Goal: Task Accomplishment & Management: Use online tool/utility

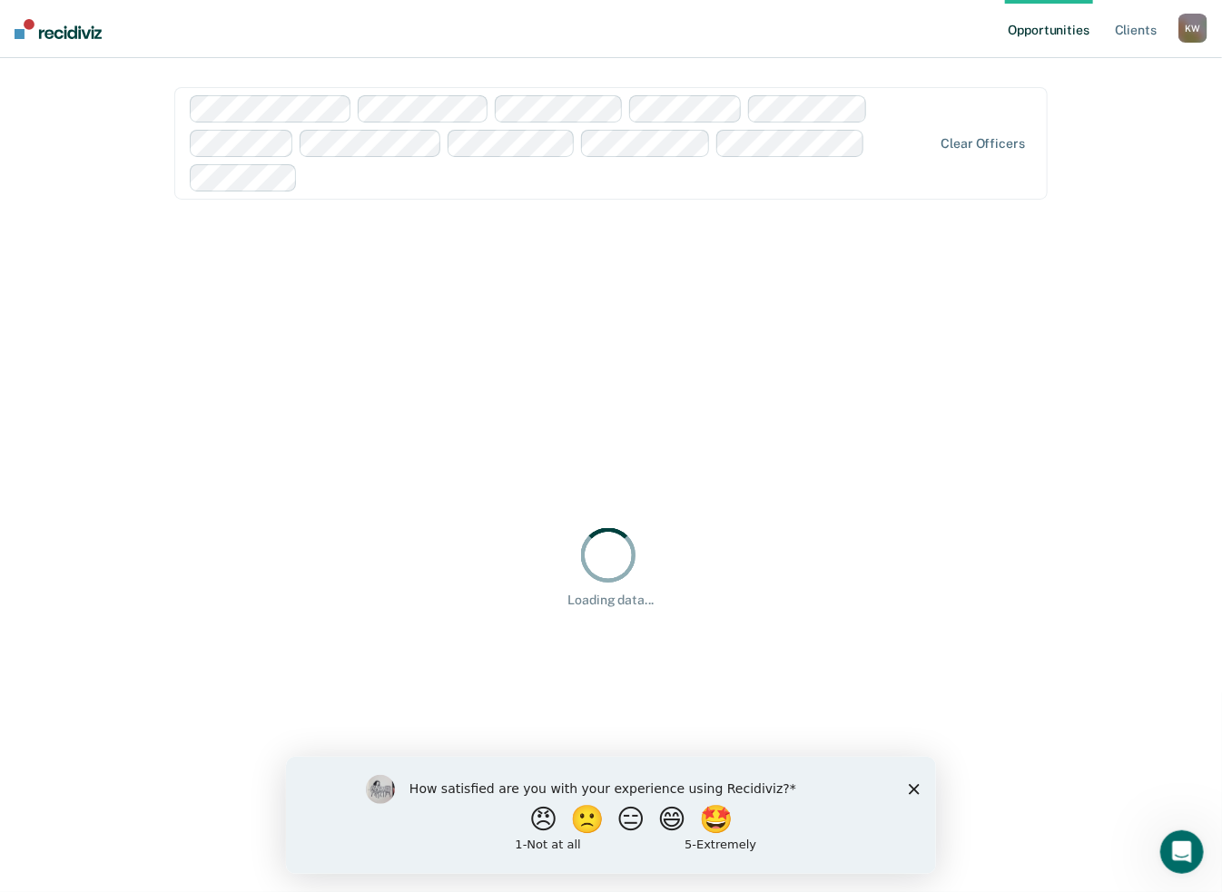
click at [912, 787] on polygon "Close survey" at bounding box center [913, 788] width 11 height 11
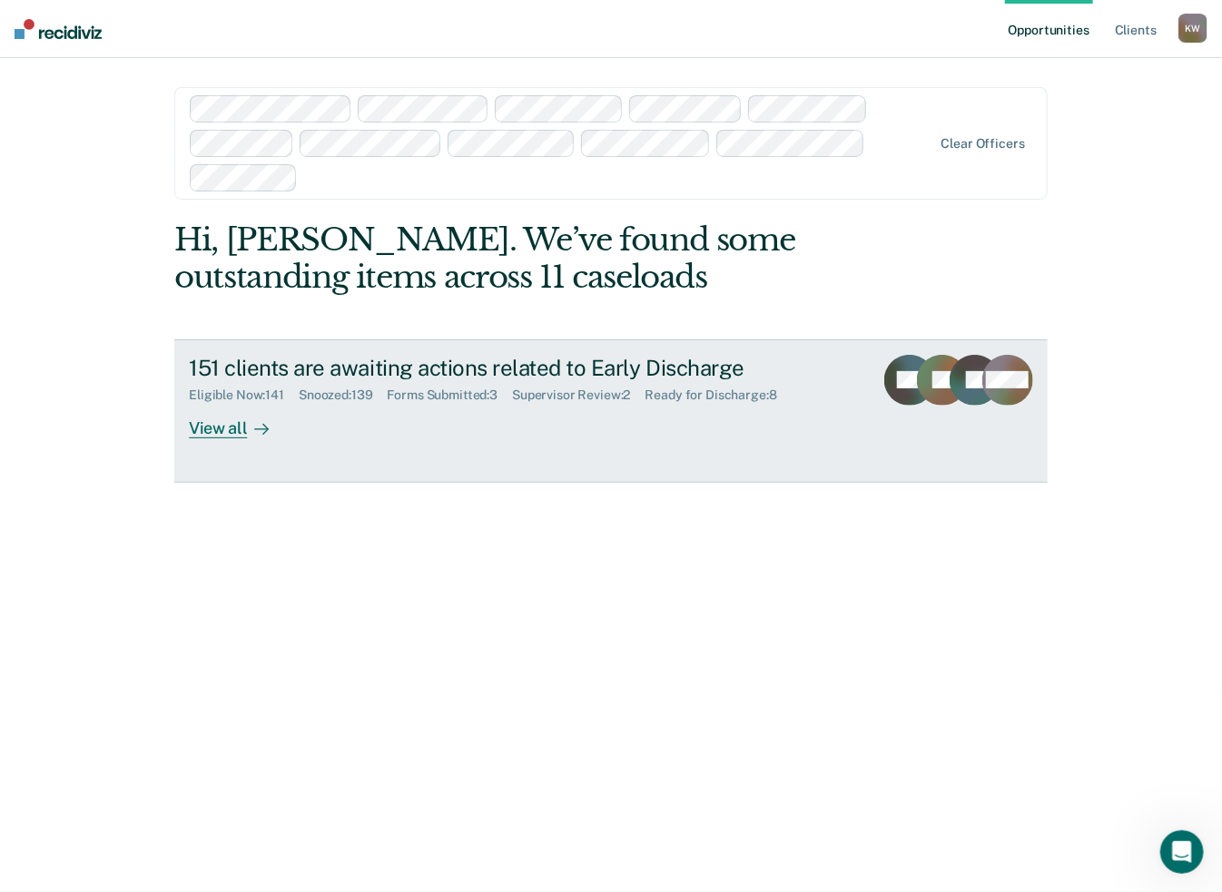
click at [218, 433] on div "View all" at bounding box center [240, 420] width 102 height 35
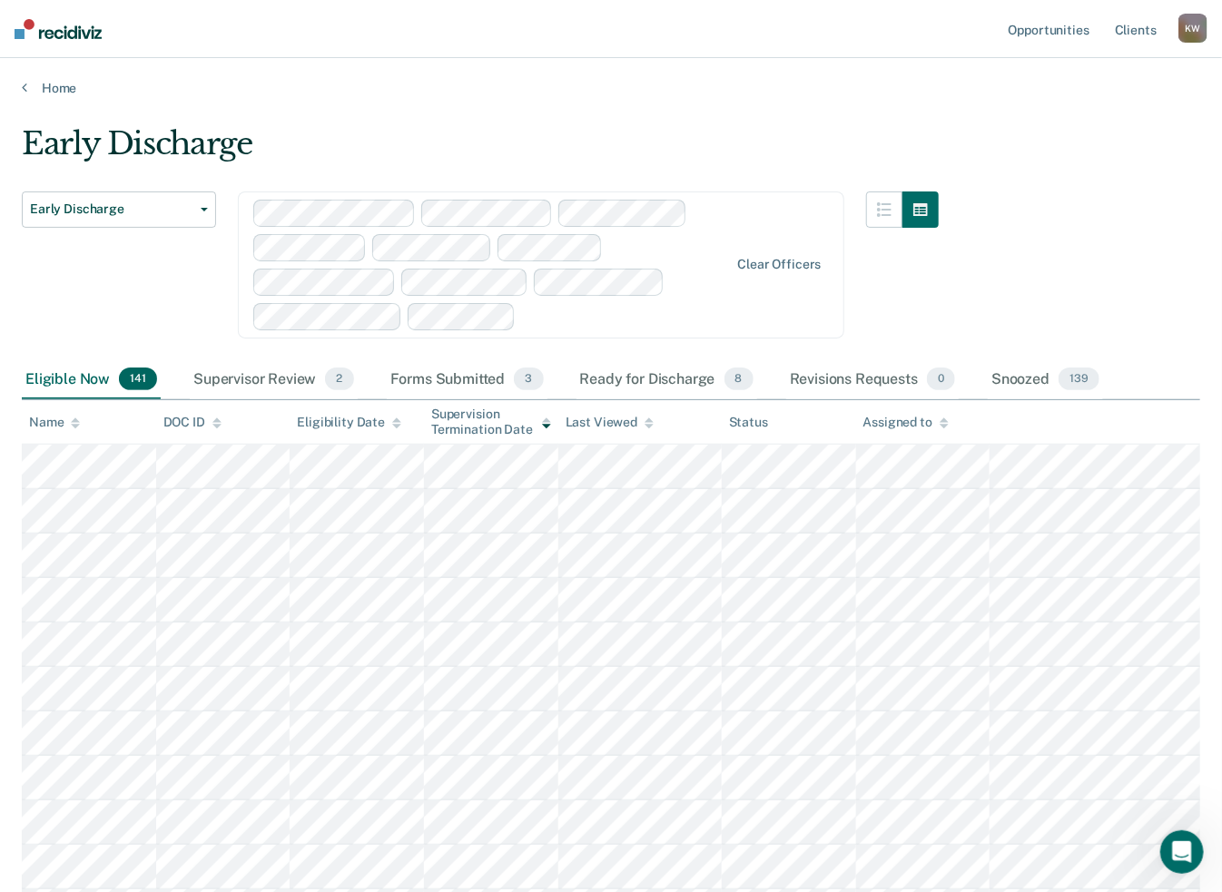
drag, startPoint x: 246, startPoint y: 372, endPoint x: 272, endPoint y: 422, distance: 56.4
click at [245, 371] on div "Supervisor Review 2" at bounding box center [274, 380] width 168 height 40
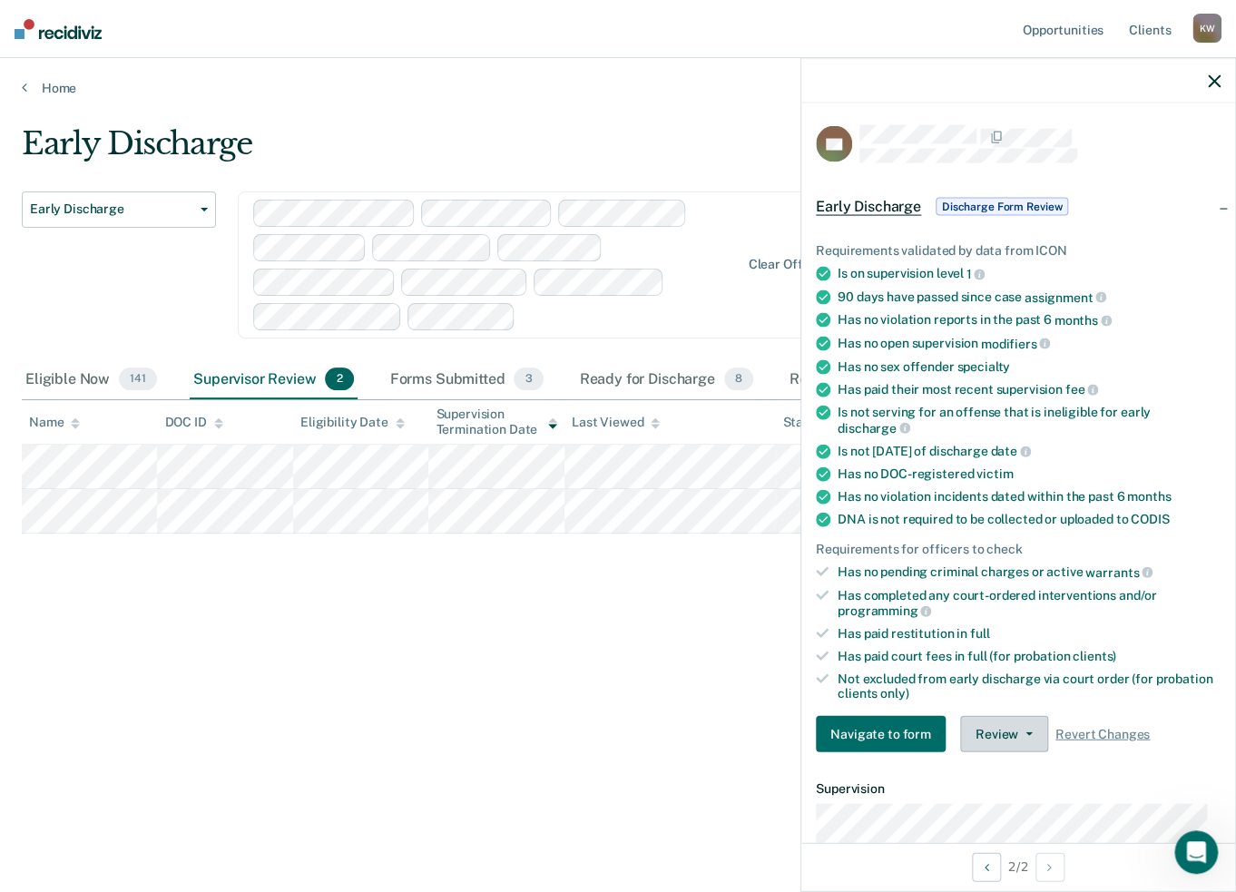
click at [1022, 736] on button "Review" at bounding box center [1004, 734] width 88 height 36
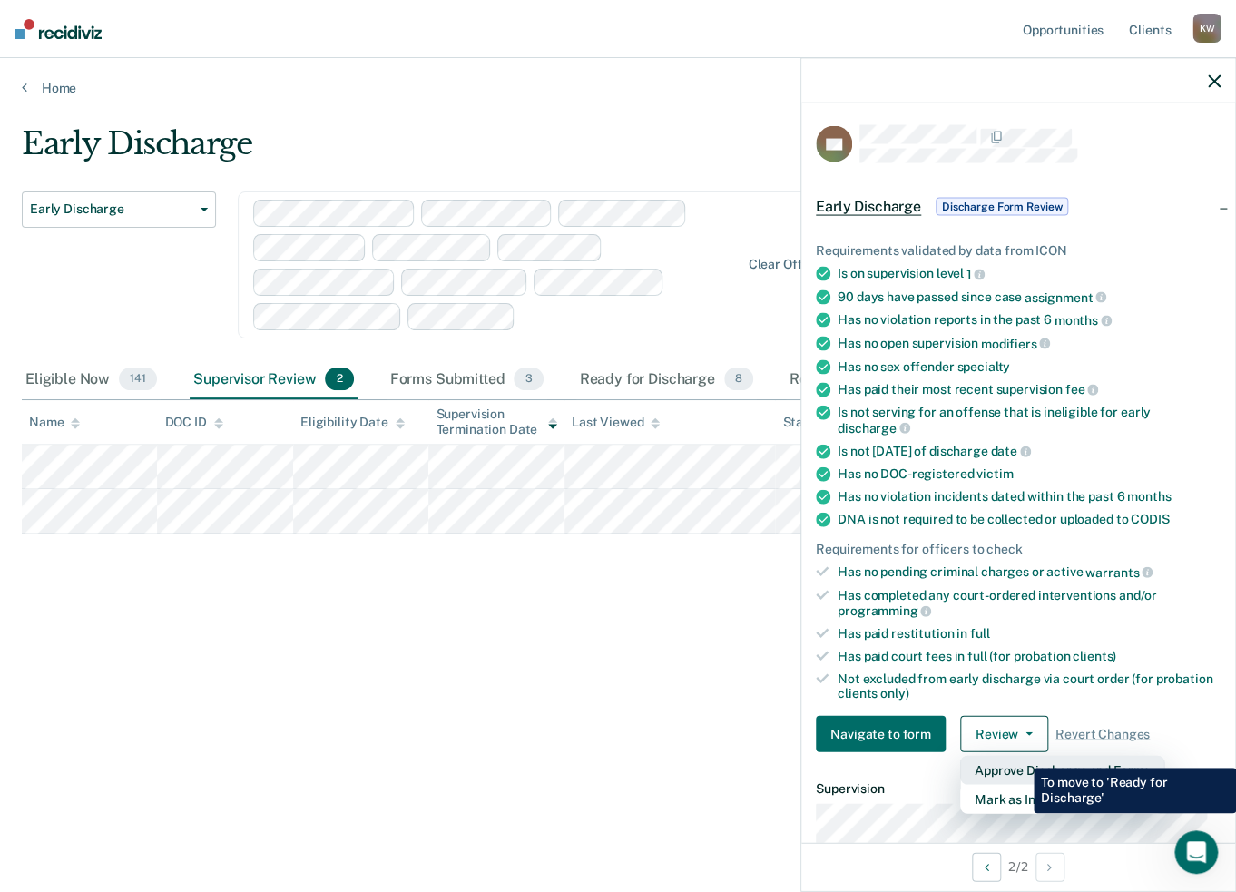
click at [1020, 756] on button "Approve Discharge and Forms" at bounding box center [1062, 770] width 204 height 29
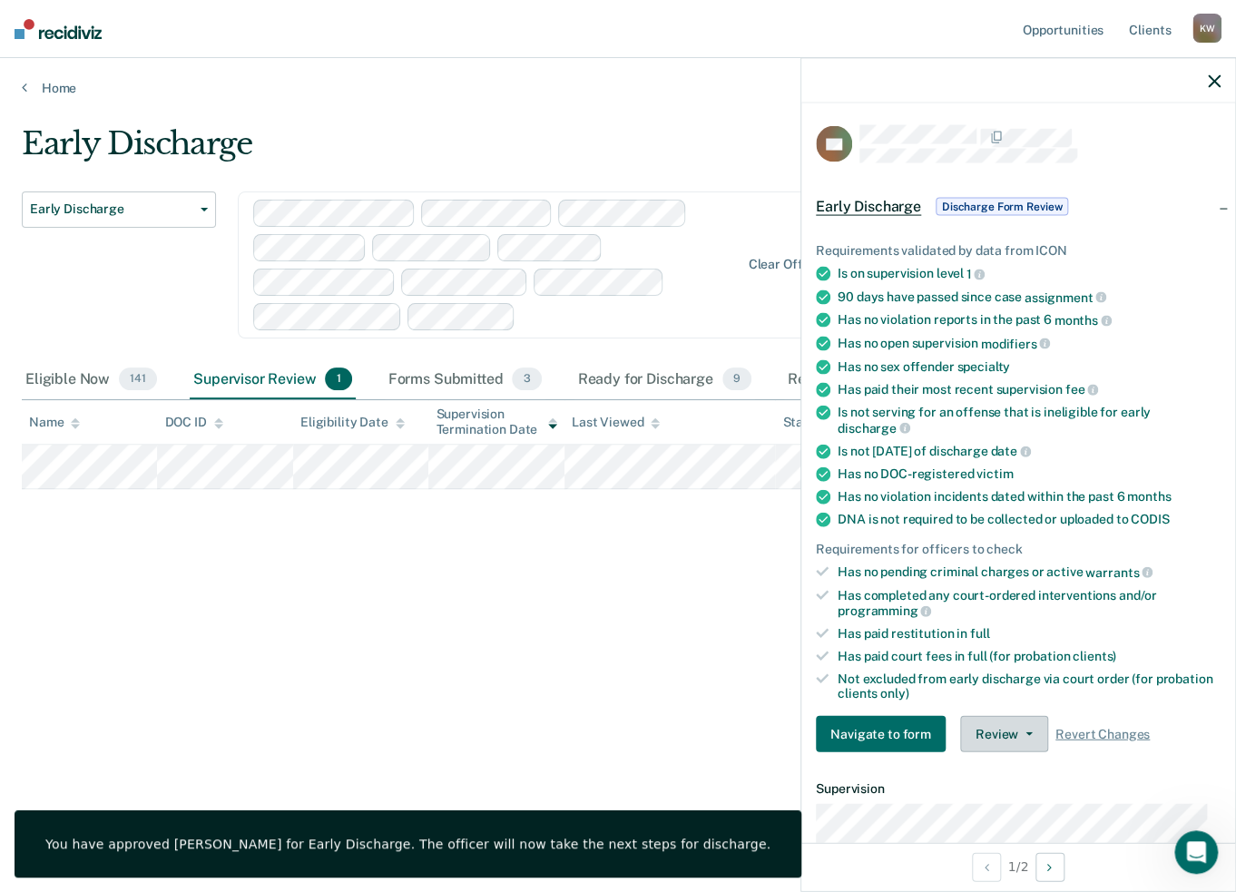
click at [1028, 733] on button "Review" at bounding box center [1004, 734] width 88 height 36
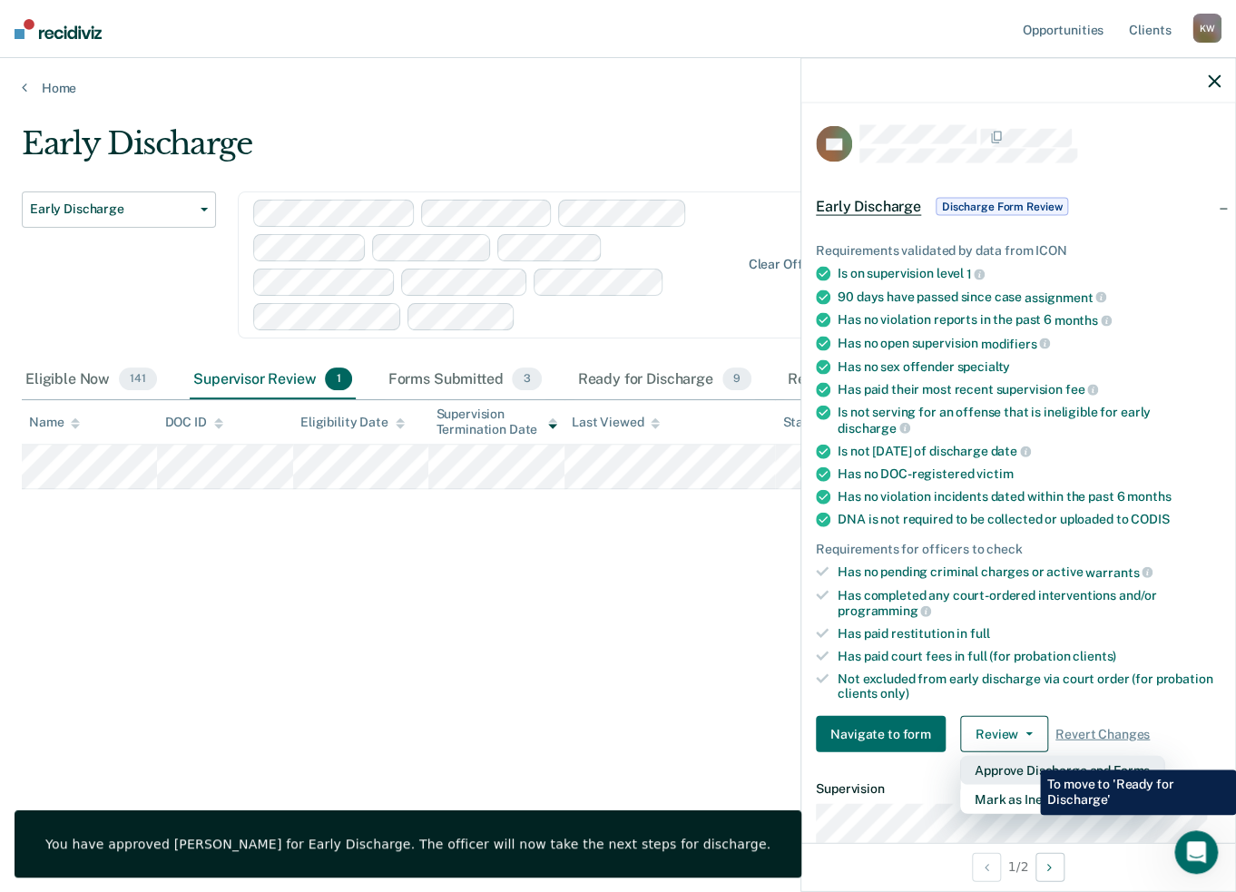
click at [1027, 756] on button "Approve Discharge and Forms" at bounding box center [1062, 770] width 204 height 29
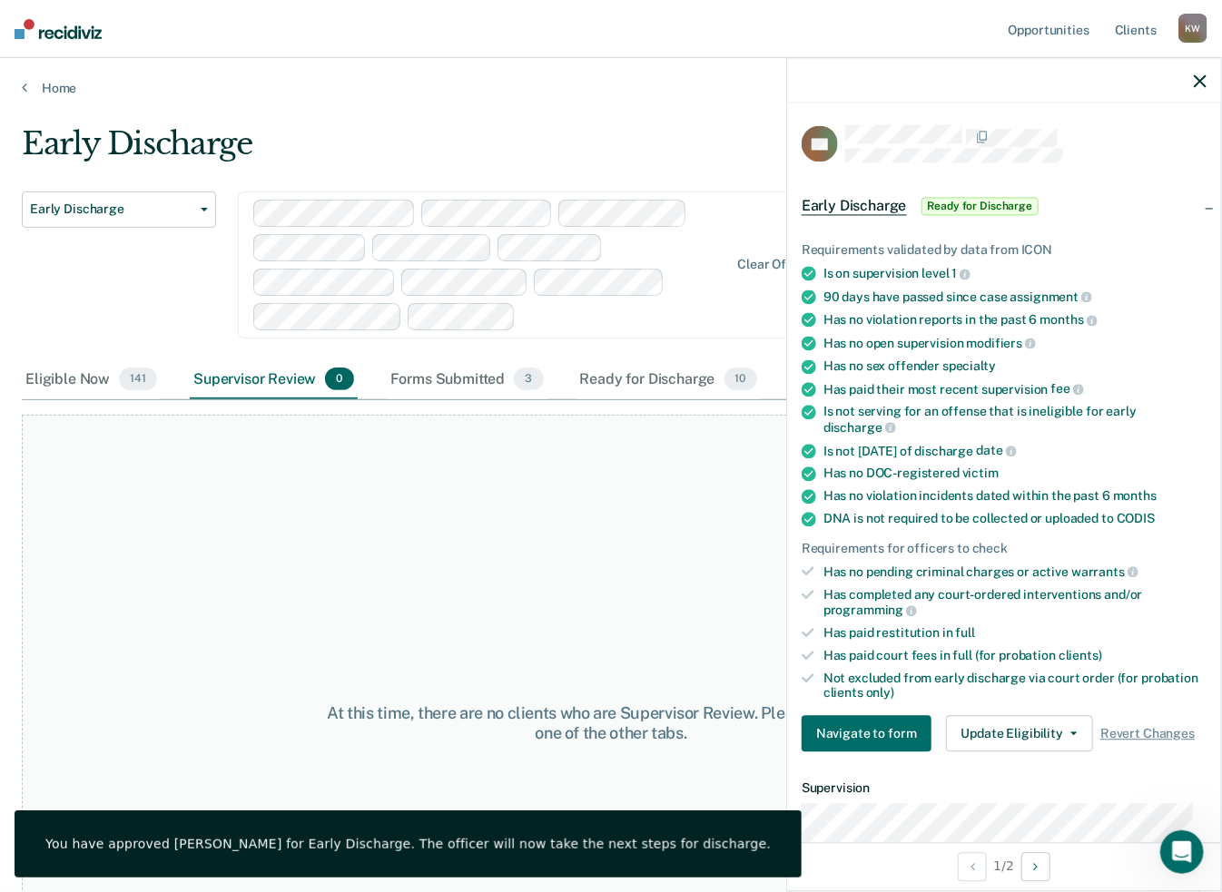
click at [432, 495] on div "At this time, there are no clients who are Supervisor Review. Please navigate t…" at bounding box center [611, 723] width 1178 height 616
click at [1196, 75] on icon "button" at bounding box center [1200, 80] width 13 height 13
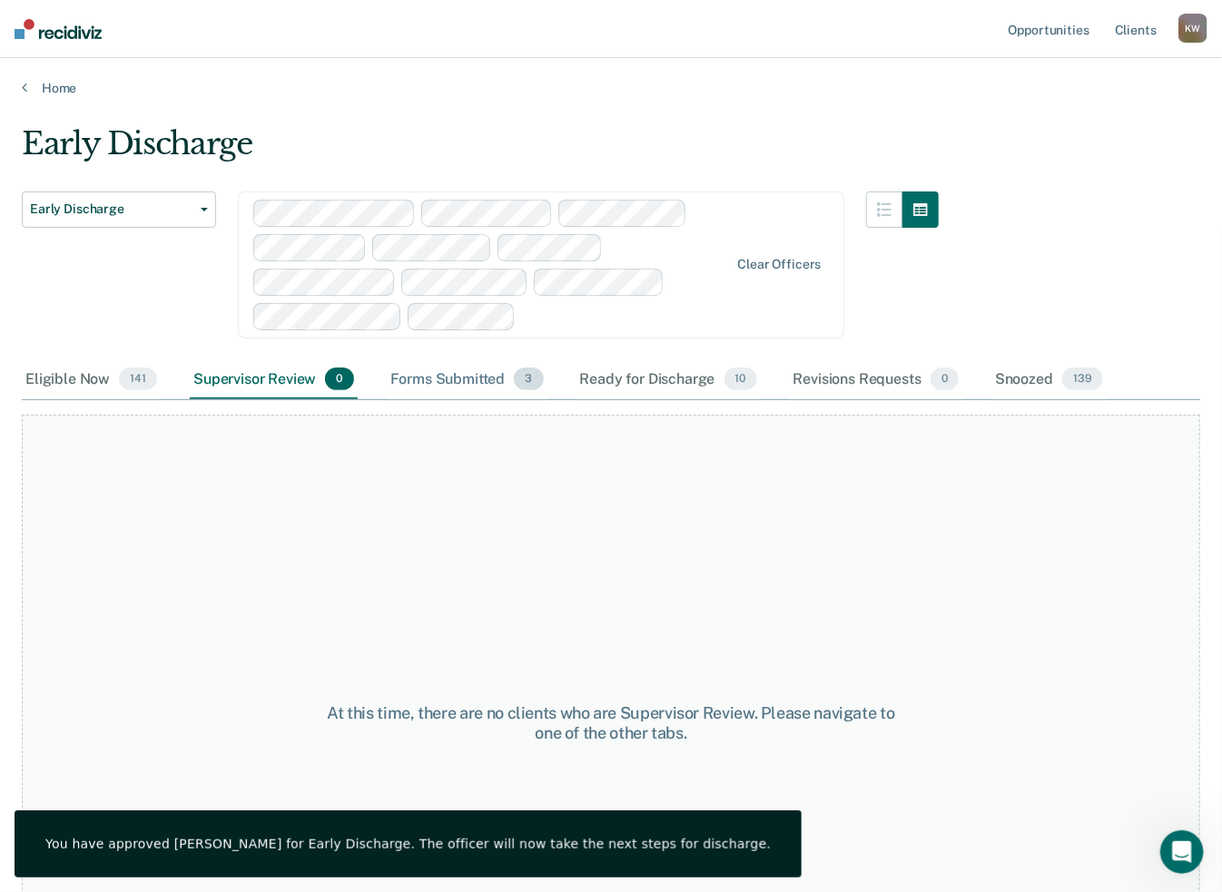
click at [460, 377] on div "Forms Submitted 3" at bounding box center [467, 380] width 161 height 40
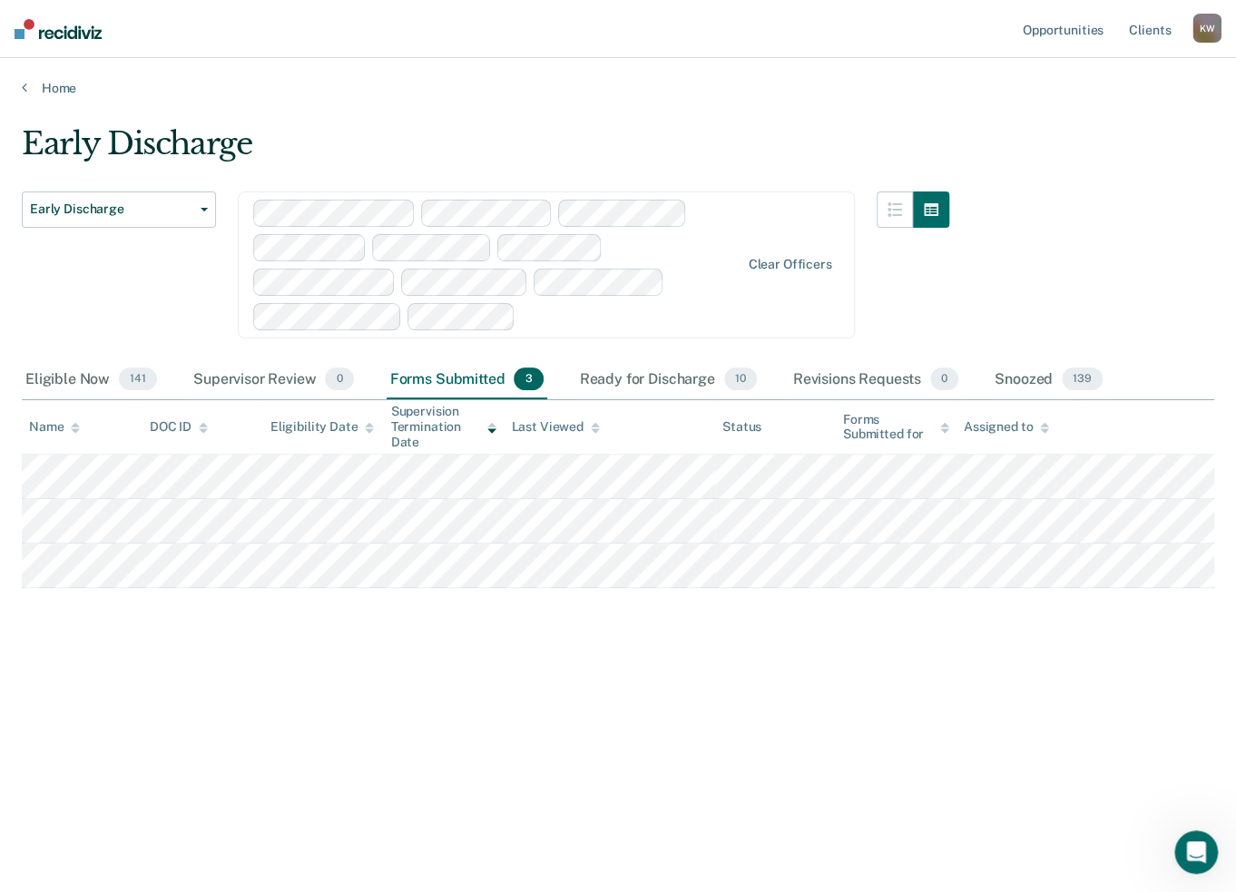
click at [1197, 32] on div "K W" at bounding box center [1207, 28] width 29 height 29
click at [1092, 127] on div "Profile How it works Log Out" at bounding box center [1134, 96] width 175 height 89
click at [1089, 119] on link "Log Out" at bounding box center [1134, 119] width 146 height 15
